Goal: Task Accomplishment & Management: Use online tool/utility

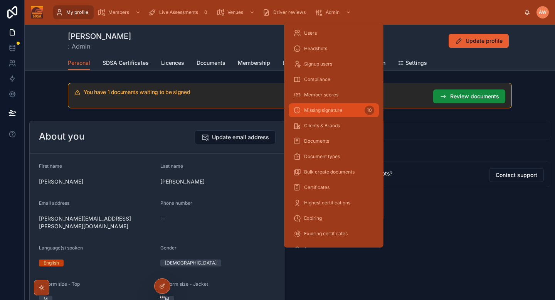
click at [329, 109] on span "Missing signature" at bounding box center [323, 110] width 38 height 6
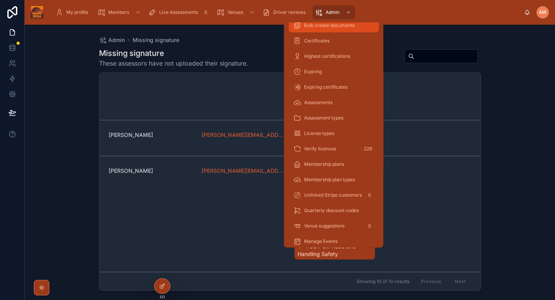
scroll to position [166, 0]
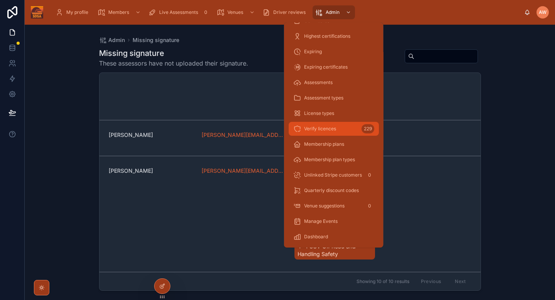
click at [345, 126] on div "Verify licences 229" at bounding box center [333, 129] width 81 height 12
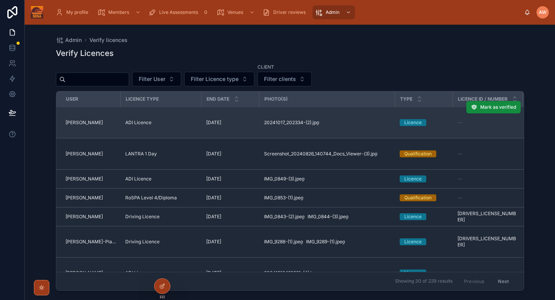
click at [355, 118] on td "20241017_202334-(2) .jpg" at bounding box center [327, 122] width 136 height 31
click at [336, 129] on td "20241017_202334-(2) .jpg" at bounding box center [327, 122] width 136 height 31
click at [349, 123] on div "20241017_202334-(2) .jpg" at bounding box center [327, 122] width 126 height 6
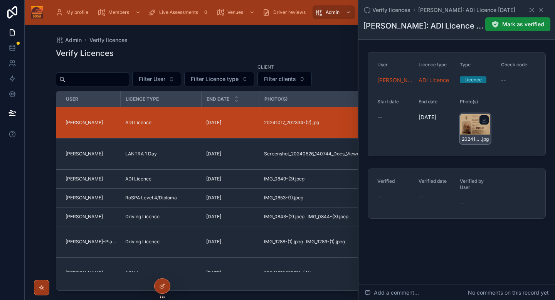
click at [470, 127] on div "20241017_202334-(2) .jpg" at bounding box center [475, 128] width 31 height 31
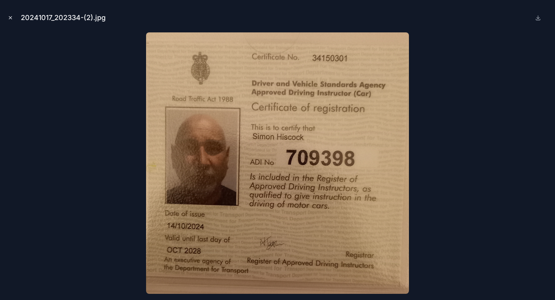
click at [10, 18] on icon "Close modal" at bounding box center [10, 17] width 5 height 5
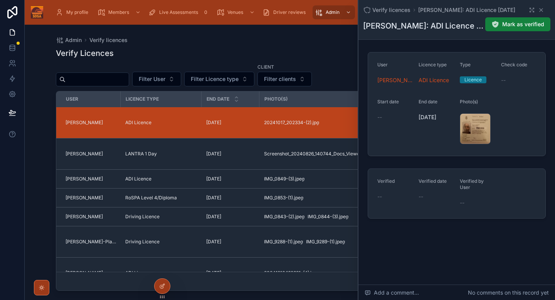
click at [521, 30] on button "Mark as verified" at bounding box center [517, 24] width 65 height 14
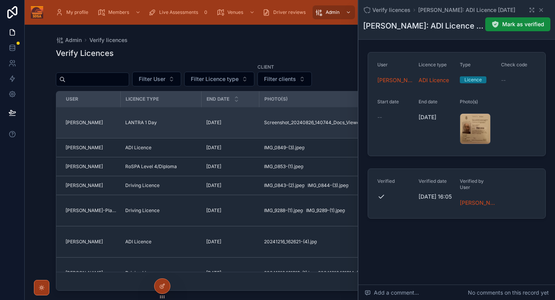
click at [248, 122] on div "[DATE] [DATE]" at bounding box center [230, 122] width 49 height 6
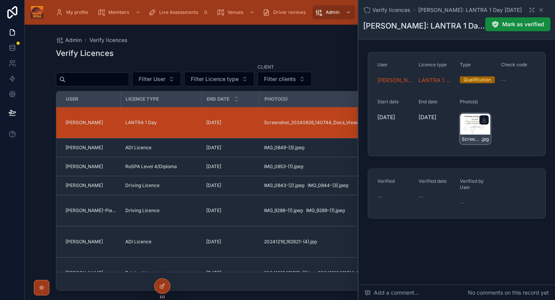
click at [481, 131] on div "Screenshot_20240826_140744_Docs_Viewer-(3) .jpg" at bounding box center [475, 128] width 31 height 31
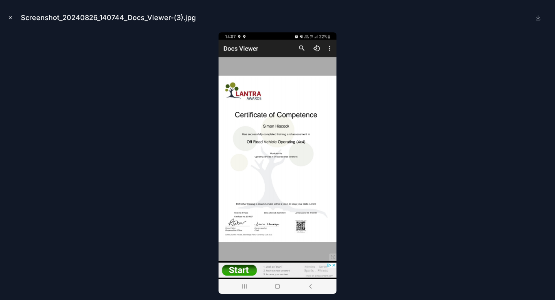
click at [12, 17] on icon "Close modal" at bounding box center [10, 17] width 5 height 5
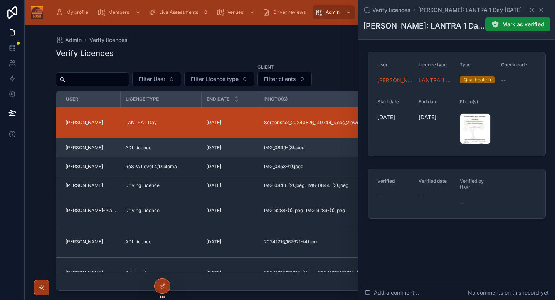
click at [257, 148] on td "[DATE] [DATE]" at bounding box center [231, 147] width 58 height 19
click at [311, 147] on div "IMG_0849-(3) .jpeg" at bounding box center [327, 148] width 126 height 6
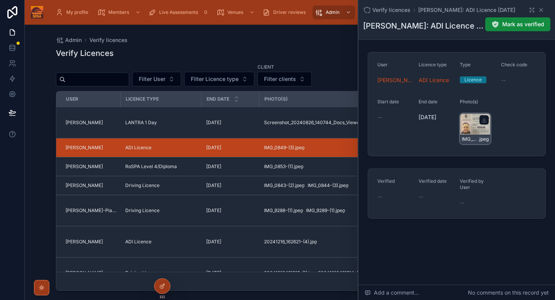
click at [476, 129] on div "IMG_0849-(3) .jpeg" at bounding box center [475, 128] width 31 height 31
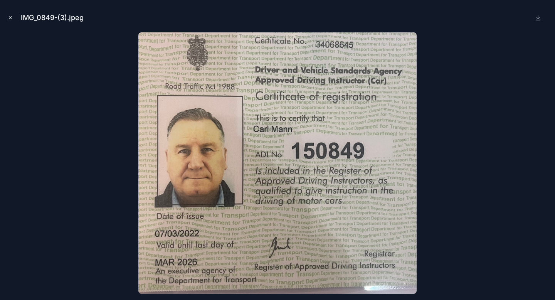
click at [12, 20] on icon "Close modal" at bounding box center [10, 17] width 5 height 5
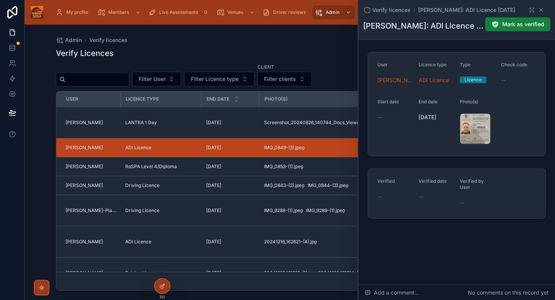
click at [522, 26] on span "Mark as verified" at bounding box center [523, 24] width 42 height 8
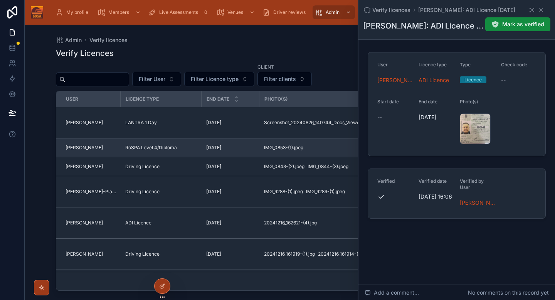
click at [246, 148] on div "[DATE] [DATE]" at bounding box center [230, 148] width 49 height 6
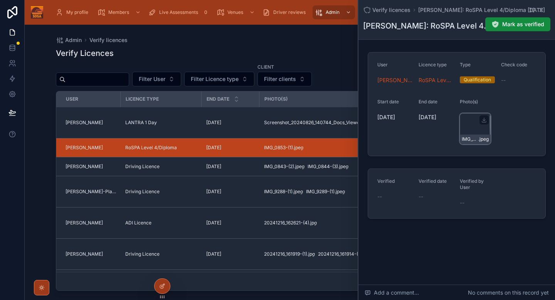
click at [468, 131] on div "IMG_0853-(1) .jpeg" at bounding box center [475, 128] width 31 height 31
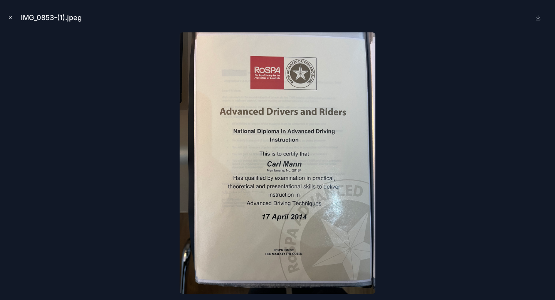
click at [13, 15] on icon "Close modal" at bounding box center [10, 17] width 5 height 5
